Goal: Task Accomplishment & Management: Manage account settings

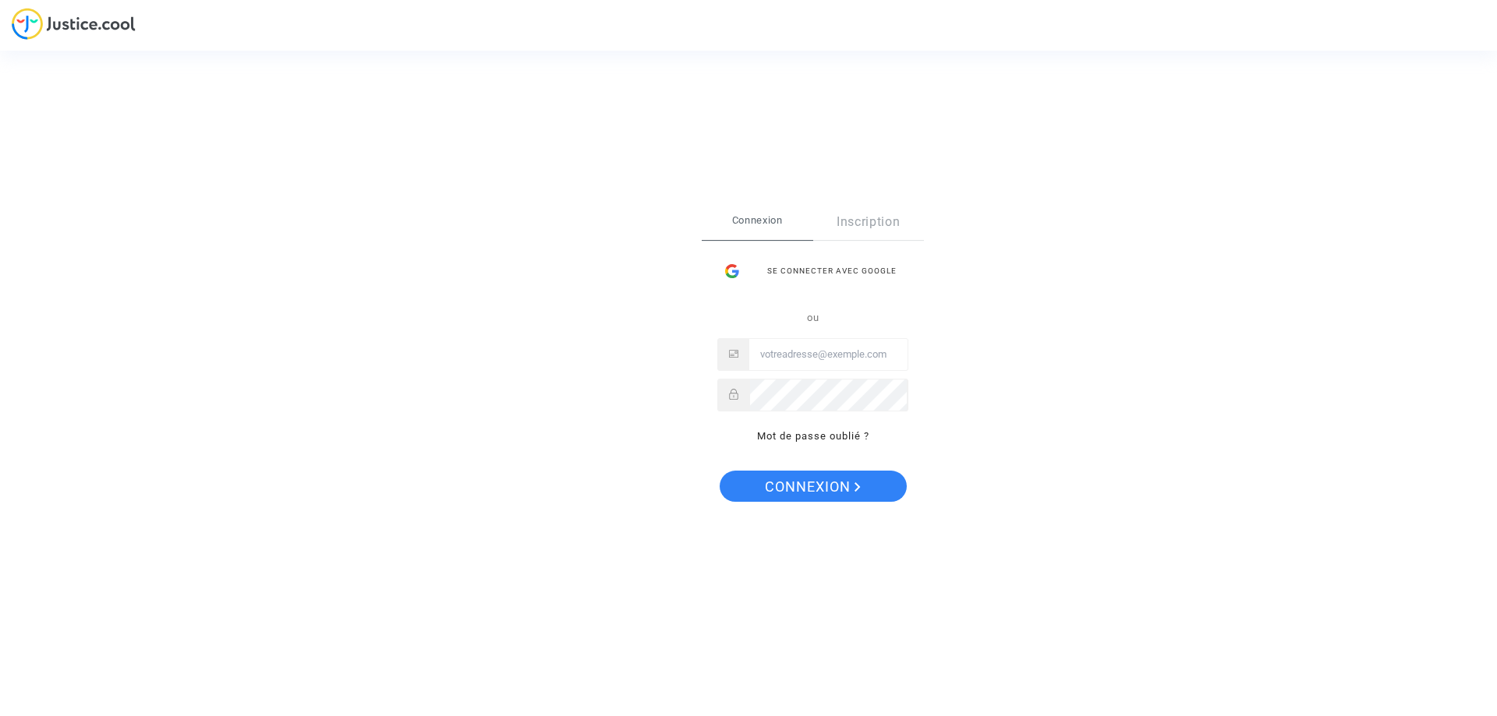
click at [810, 355] on input "Email" at bounding box center [828, 354] width 158 height 31
click at [815, 273] on div "Se connecter avec Google" at bounding box center [812, 271] width 191 height 31
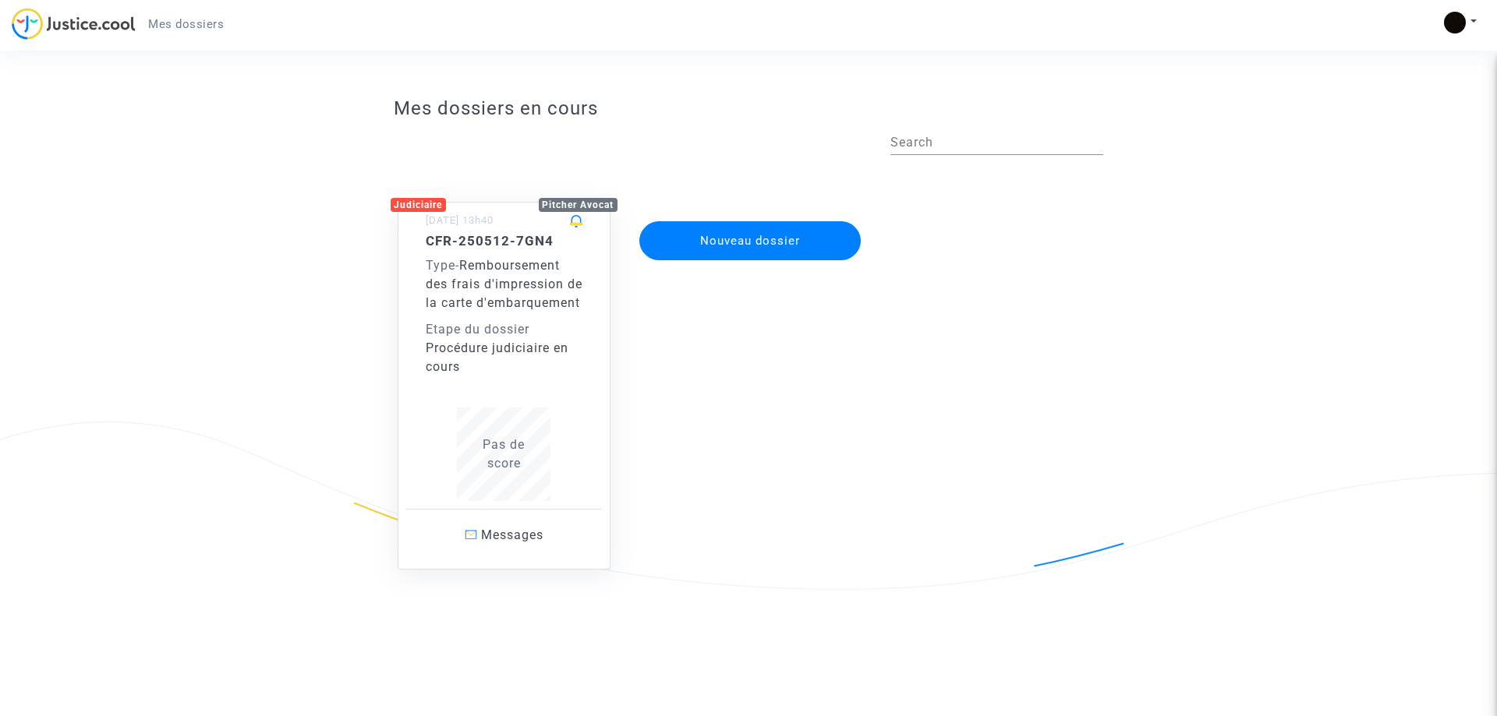
click at [517, 263] on span "Remboursement des frais d'impression de la carte d'embarquement" at bounding box center [504, 284] width 157 height 52
